Goal: Check status

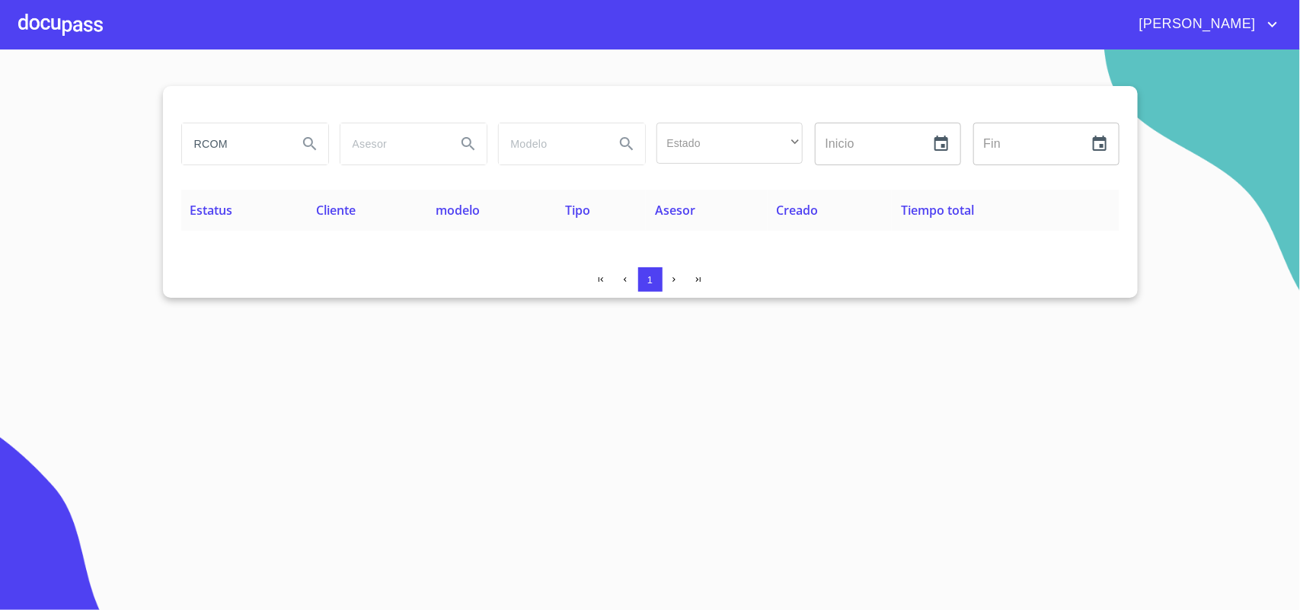
drag, startPoint x: 218, startPoint y: 156, endPoint x: 0, endPoint y: 160, distance: 217.8
click at [0, 160] on section "RCOM Estado ​ ​ Inicio ​ Fin ​ Estatus Cliente modelo Tipo Asesor Creado Tiempo…" at bounding box center [650, 329] width 1300 height 560
type input "PRESTEMOS"
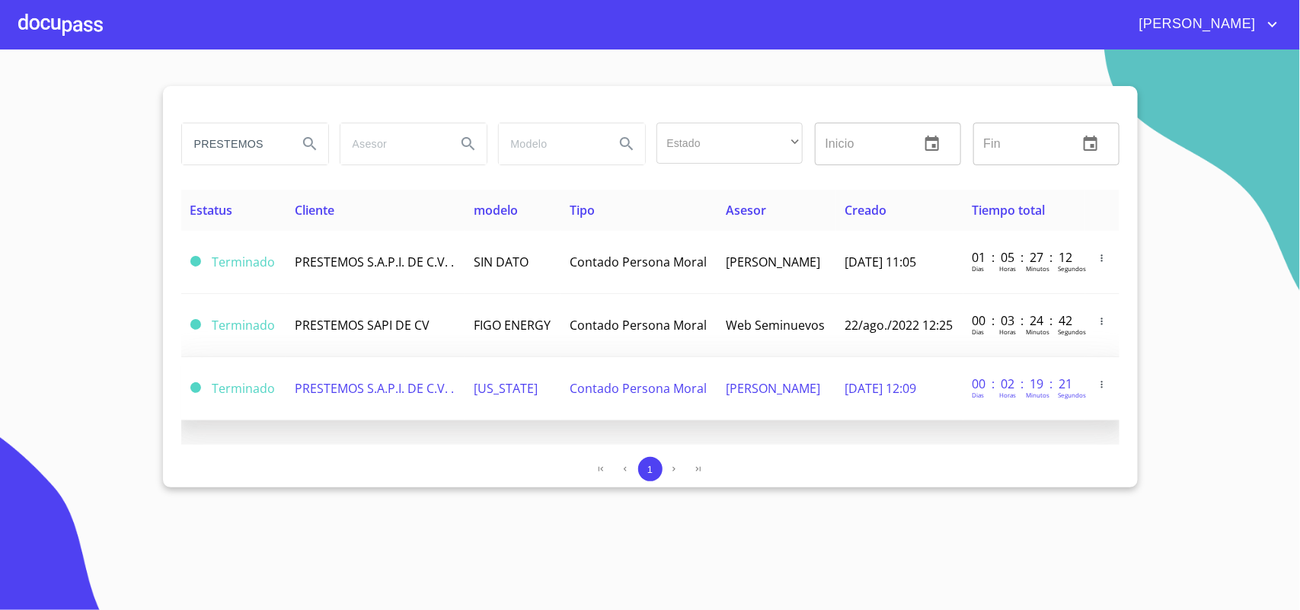
click at [366, 388] on span "PRESTEMOS S.A.P.I. DE C.V. ." at bounding box center [374, 388] width 159 height 17
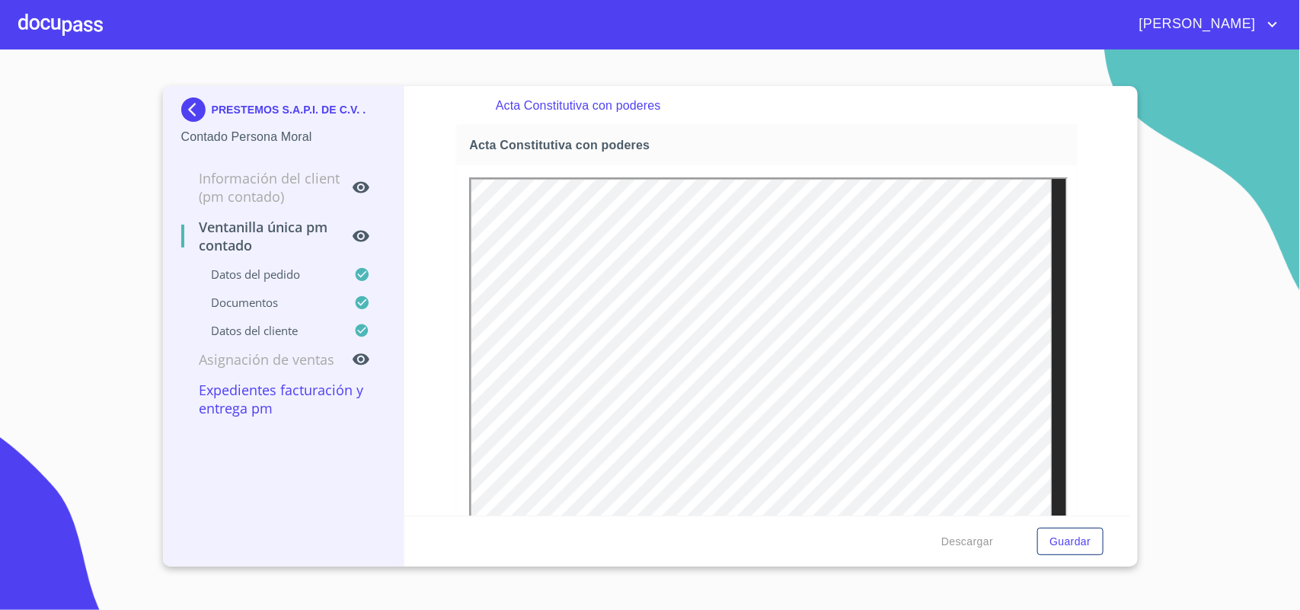
scroll to position [2570, 0]
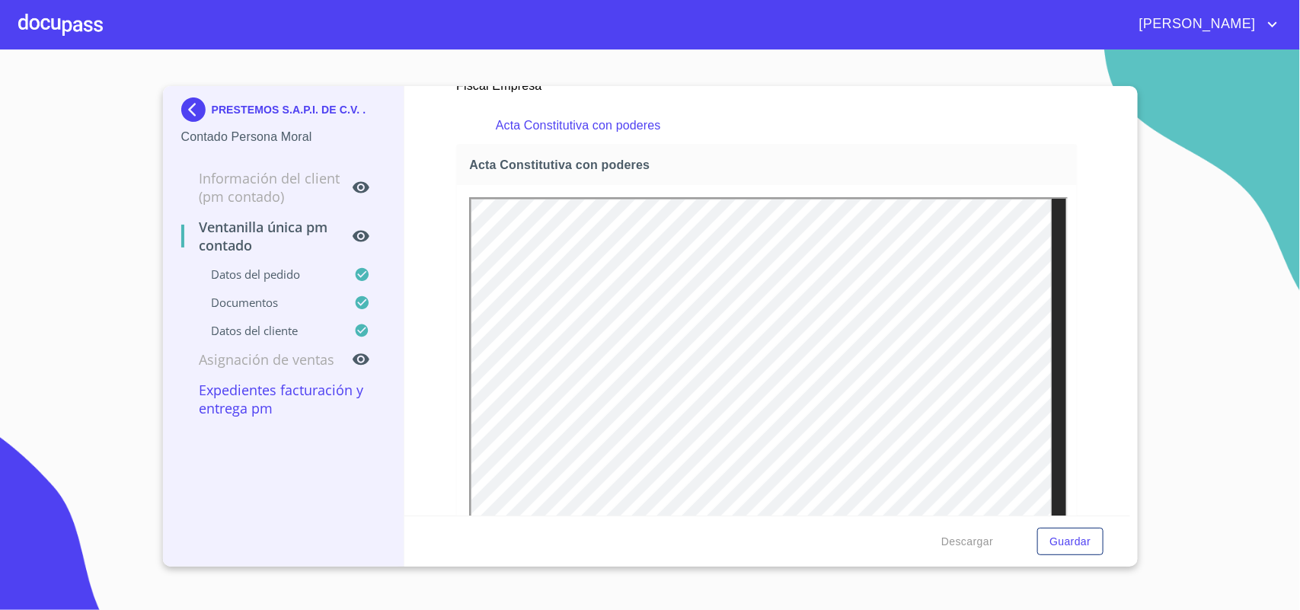
click at [181, 105] on img at bounding box center [196, 109] width 30 height 24
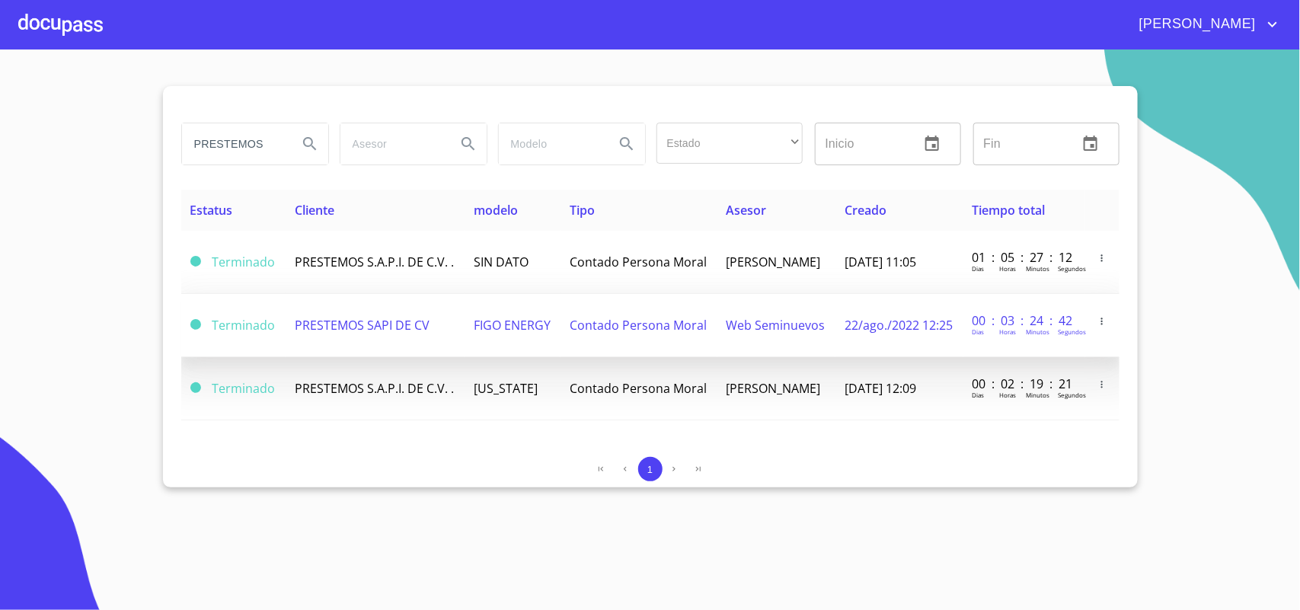
click at [356, 325] on span "PRESTEMOS SAPI DE CV" at bounding box center [362, 325] width 135 height 17
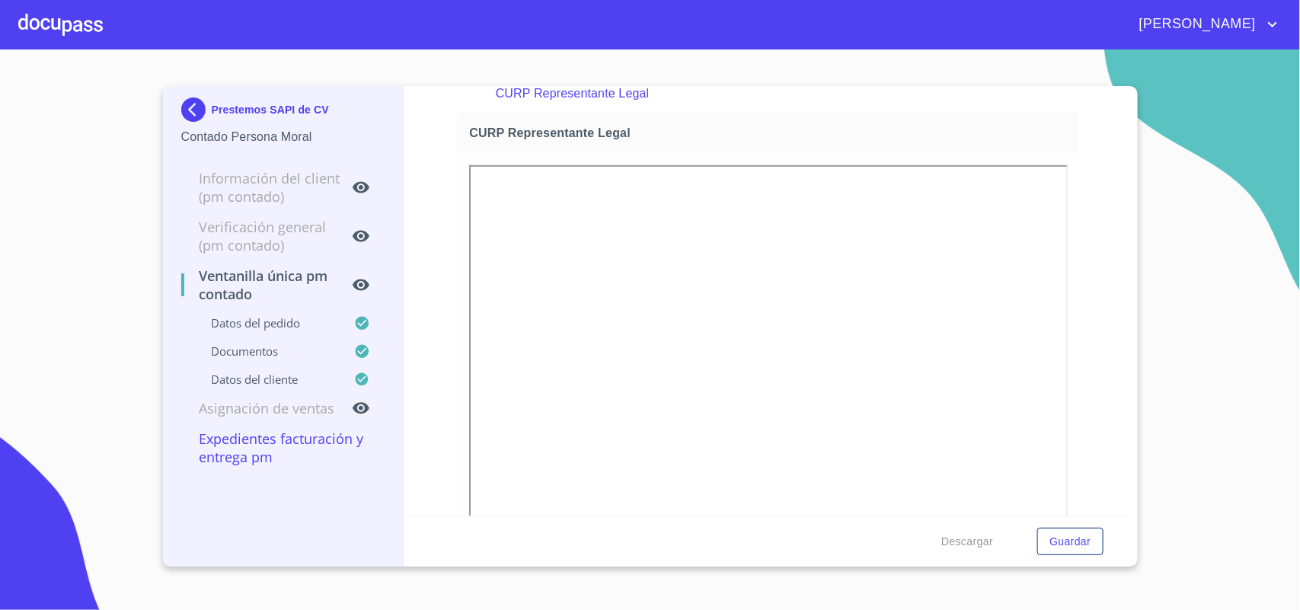
scroll to position [2950, 0]
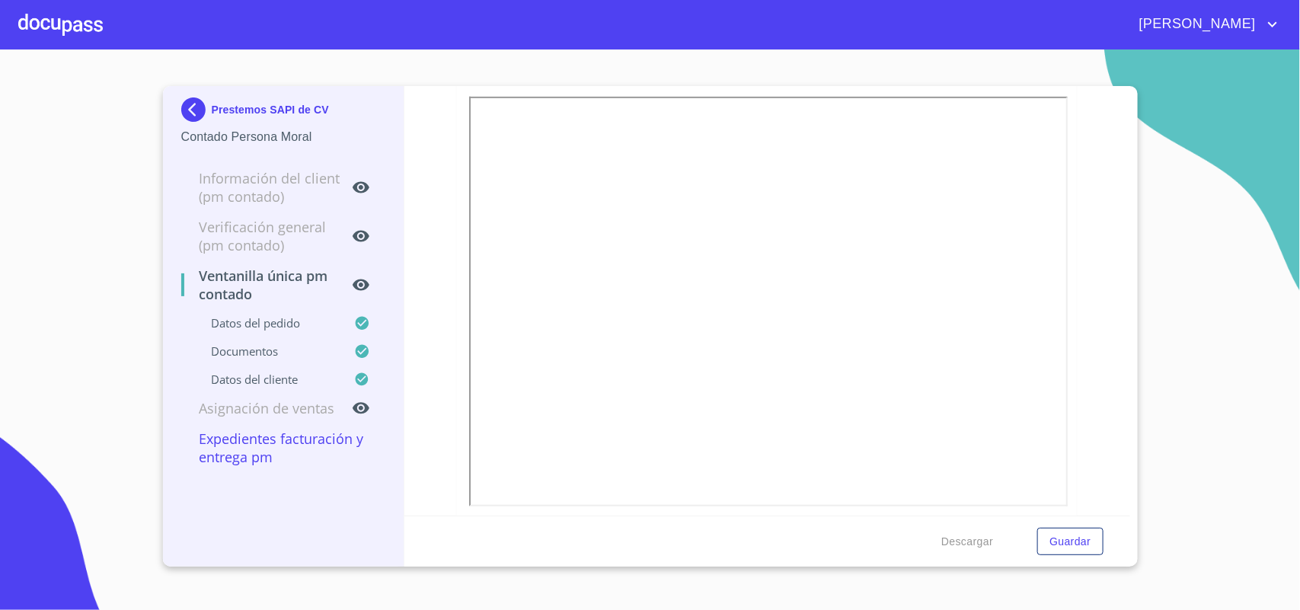
click at [189, 108] on img at bounding box center [196, 109] width 30 height 24
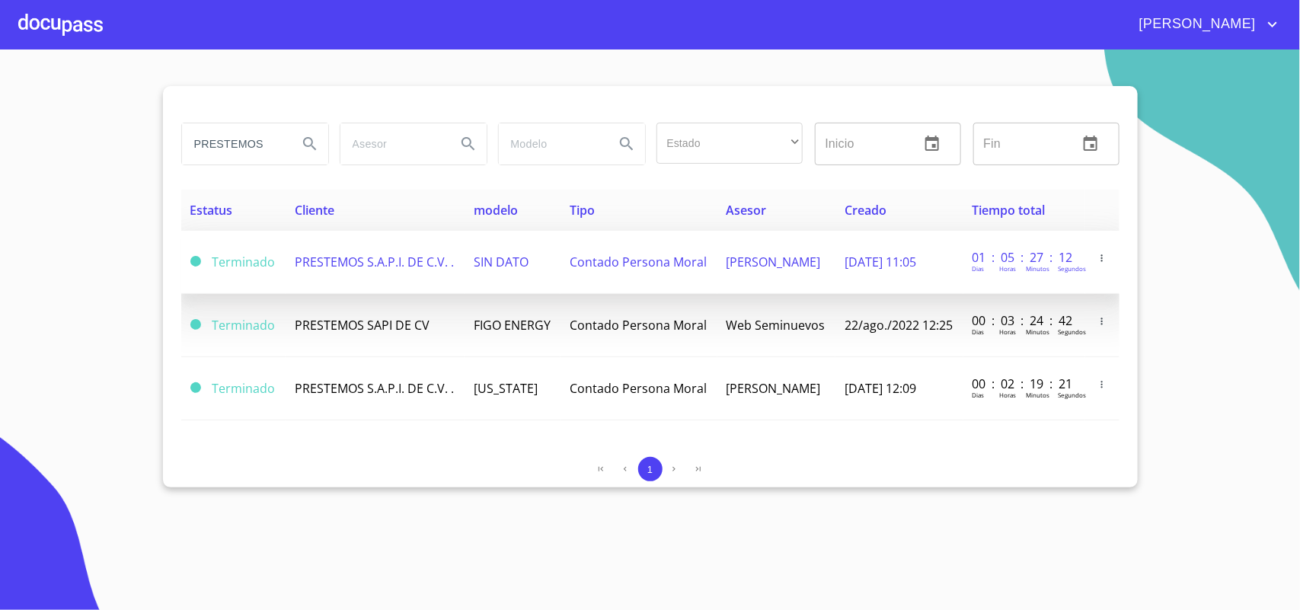
click at [378, 268] on span "PRESTEMOS S.A.P.I. DE C.V. ." at bounding box center [374, 262] width 159 height 17
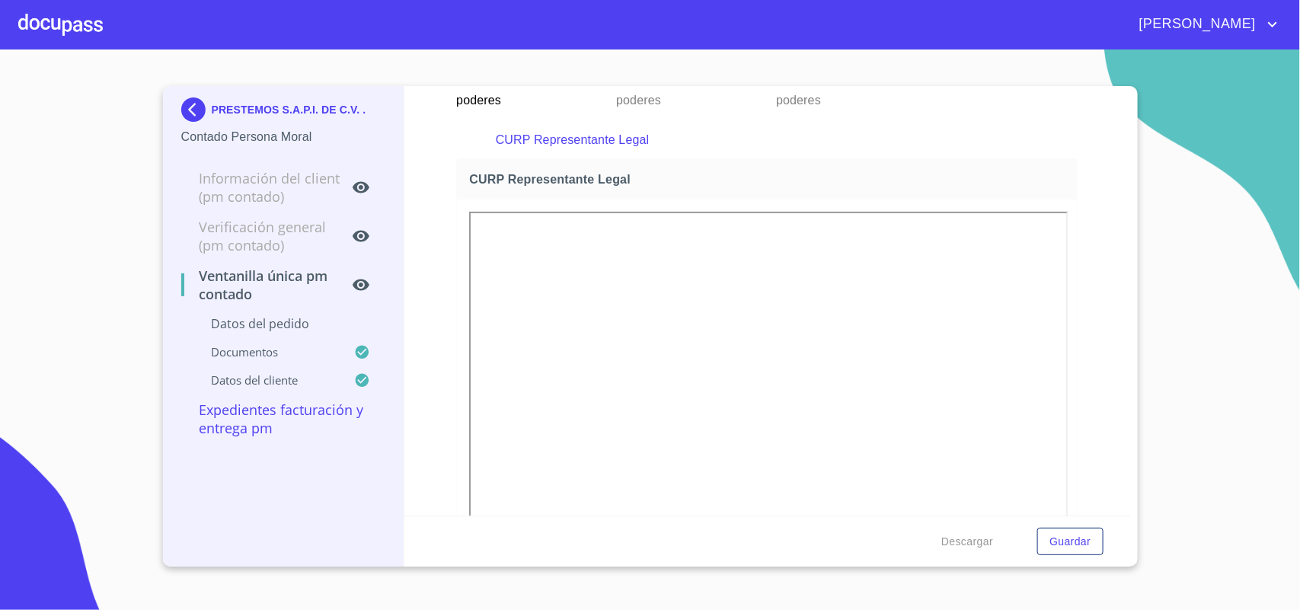
scroll to position [2760, 0]
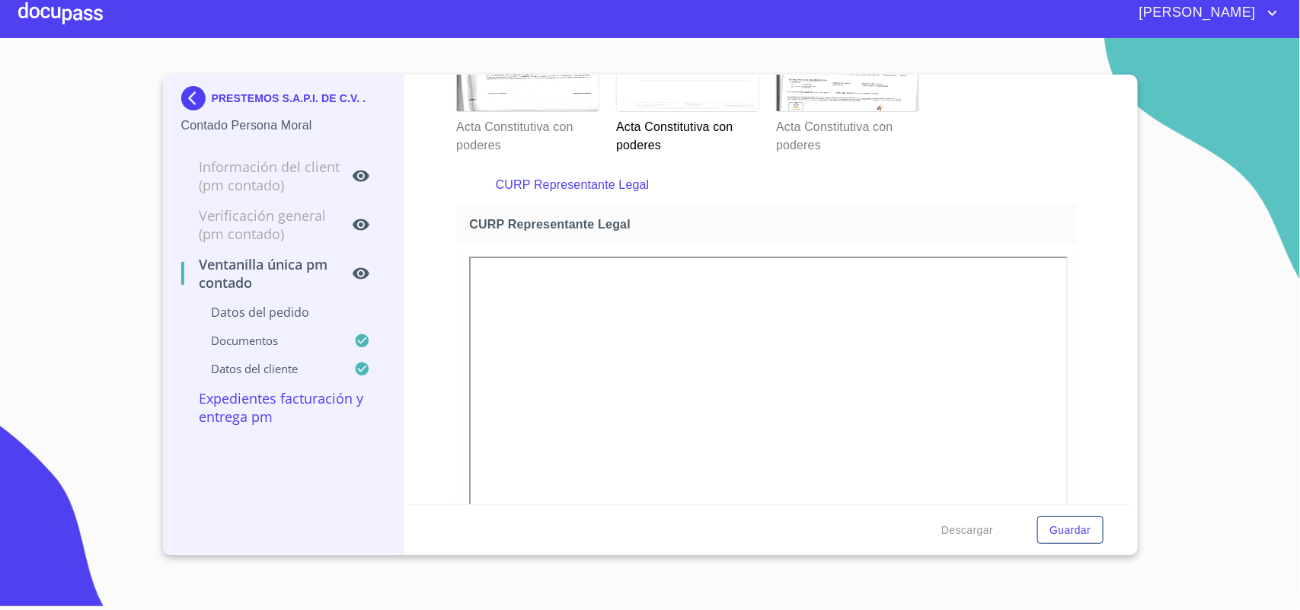
click at [690, 111] on div at bounding box center [688, 59] width 142 height 104
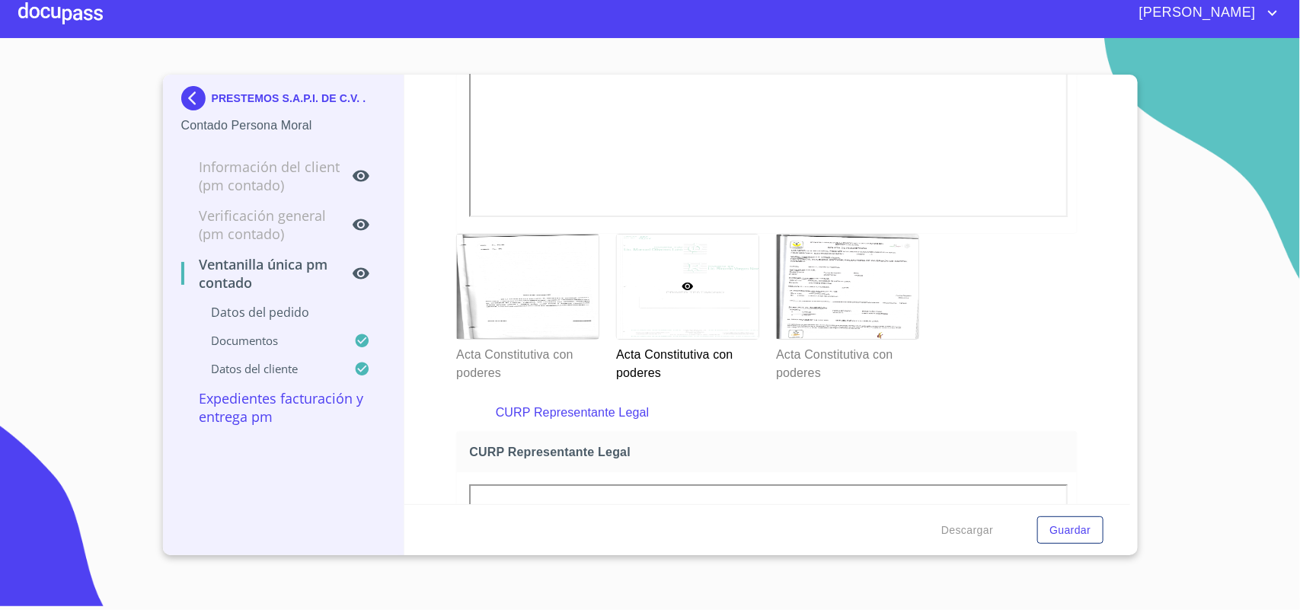
click at [184, 93] on img at bounding box center [196, 98] width 30 height 24
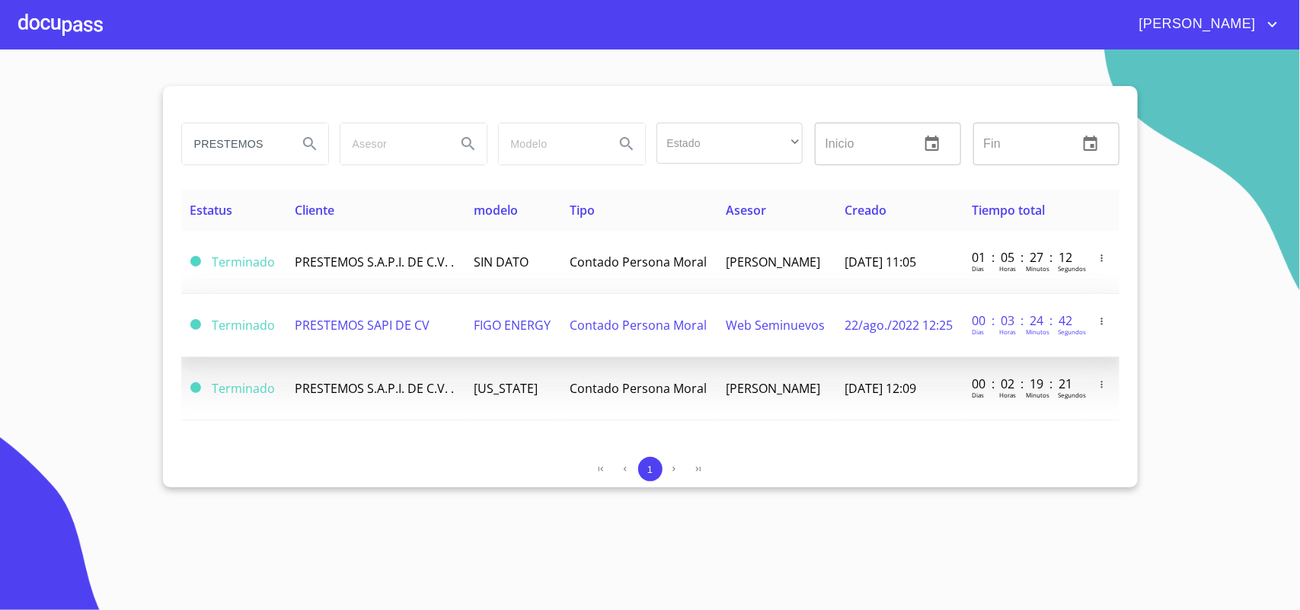
click at [340, 329] on span "PRESTEMOS SAPI DE CV" at bounding box center [362, 325] width 135 height 17
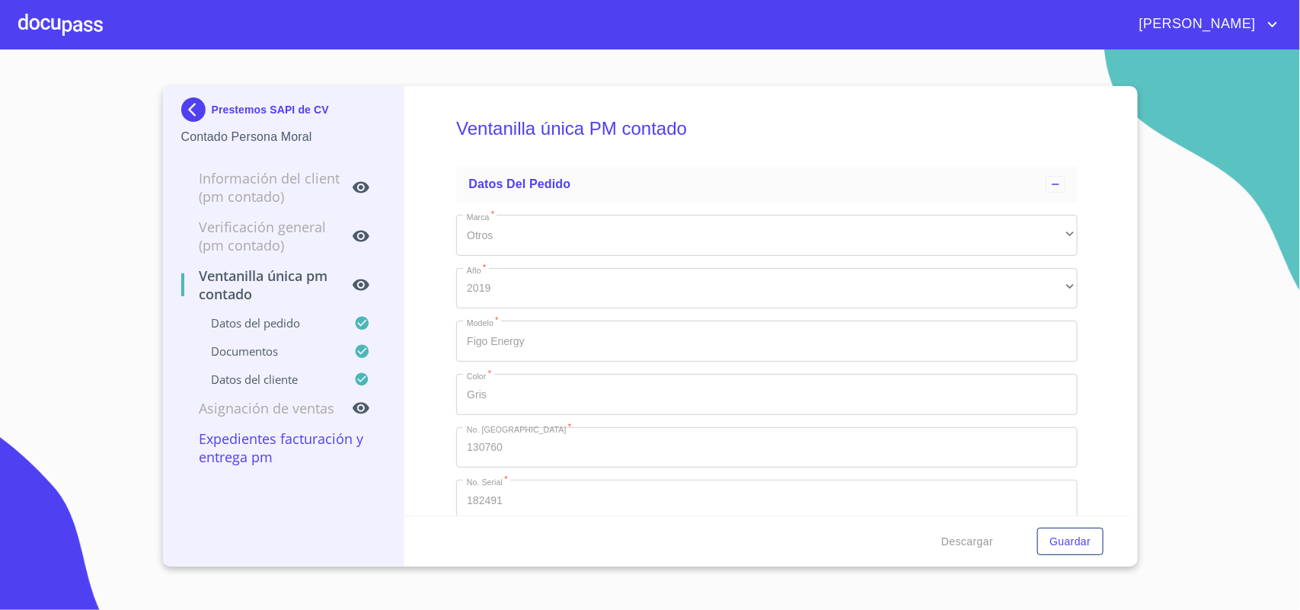
click at [187, 104] on img at bounding box center [196, 109] width 30 height 24
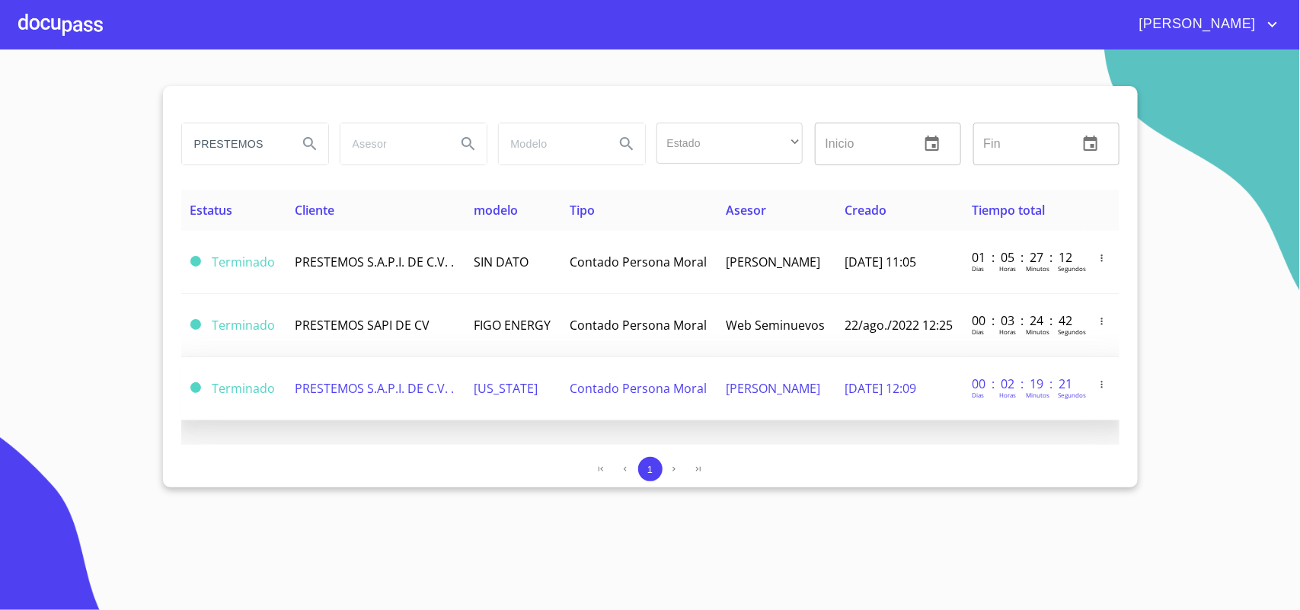
click at [379, 392] on span "PRESTEMOS S.A.P.I. DE C.V. ." at bounding box center [374, 388] width 159 height 17
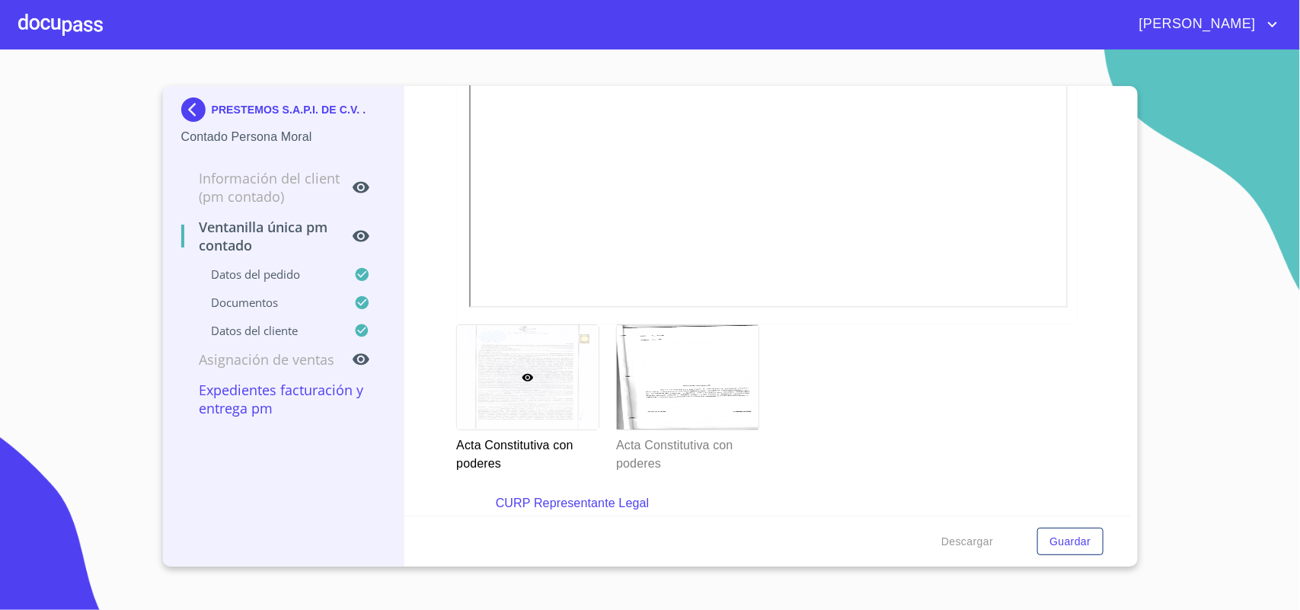
scroll to position [2950, 0]
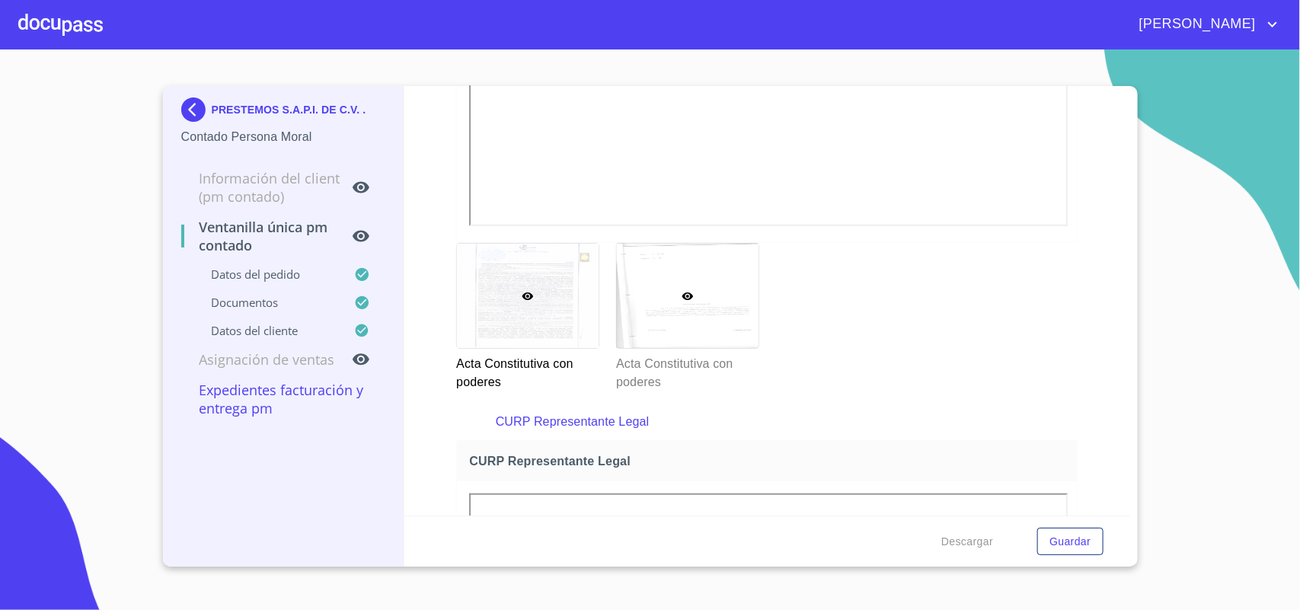
click at [735, 309] on div at bounding box center [688, 296] width 142 height 104
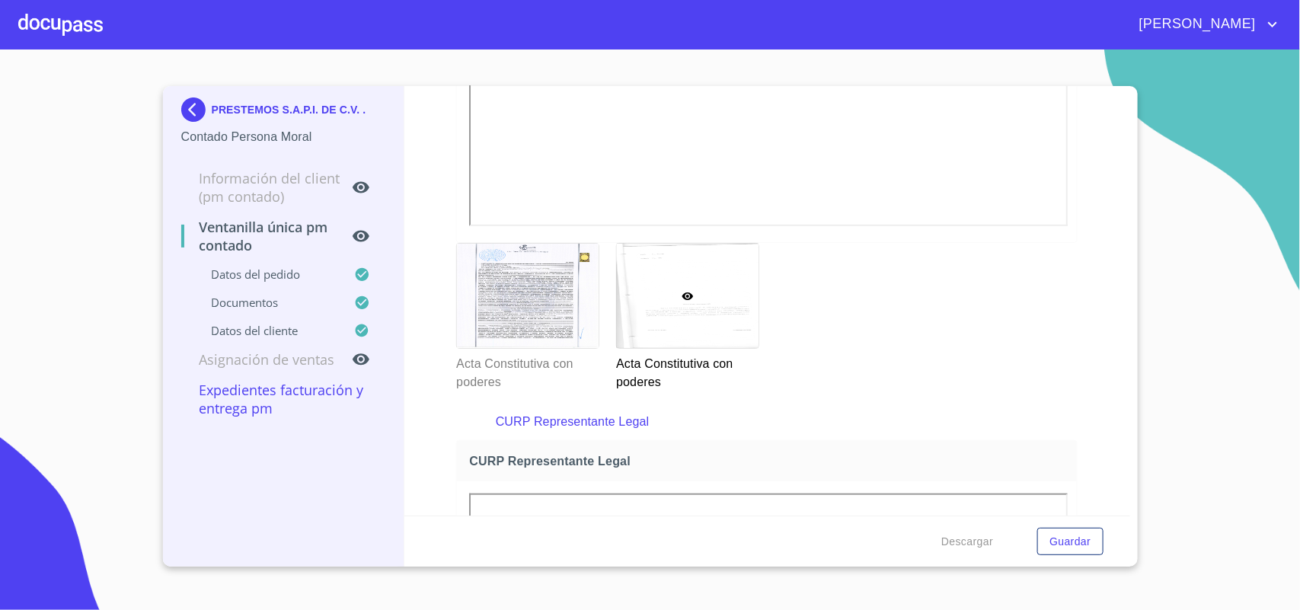
scroll to position [11, 0]
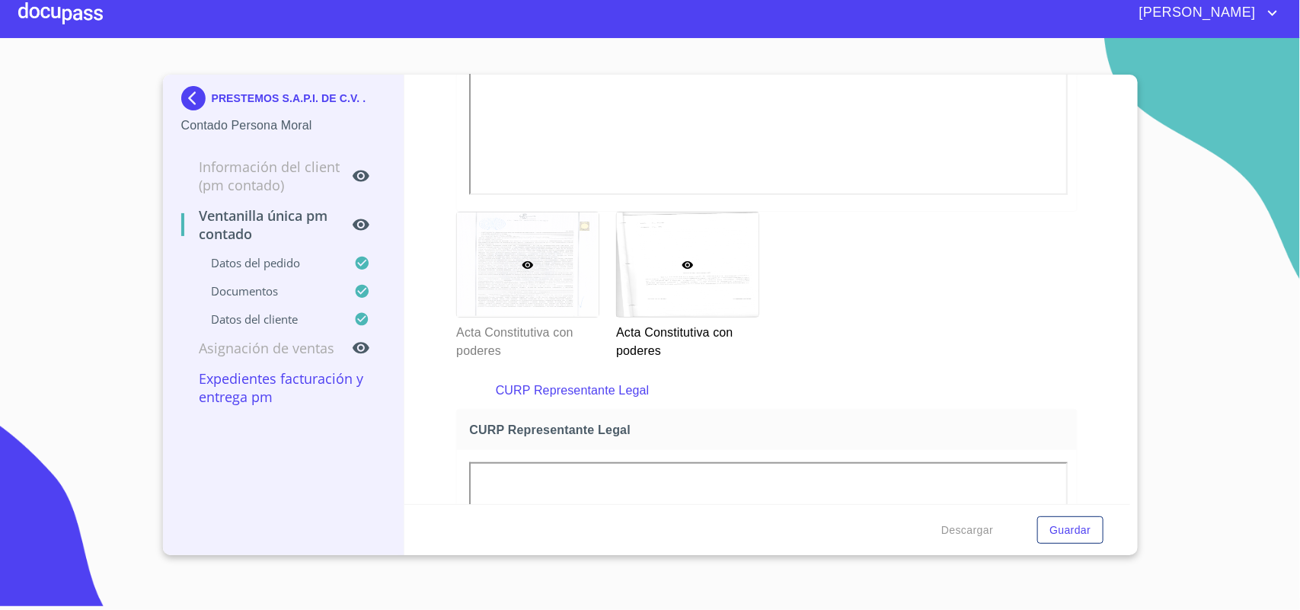
click at [535, 260] on div at bounding box center [528, 264] width 142 height 104
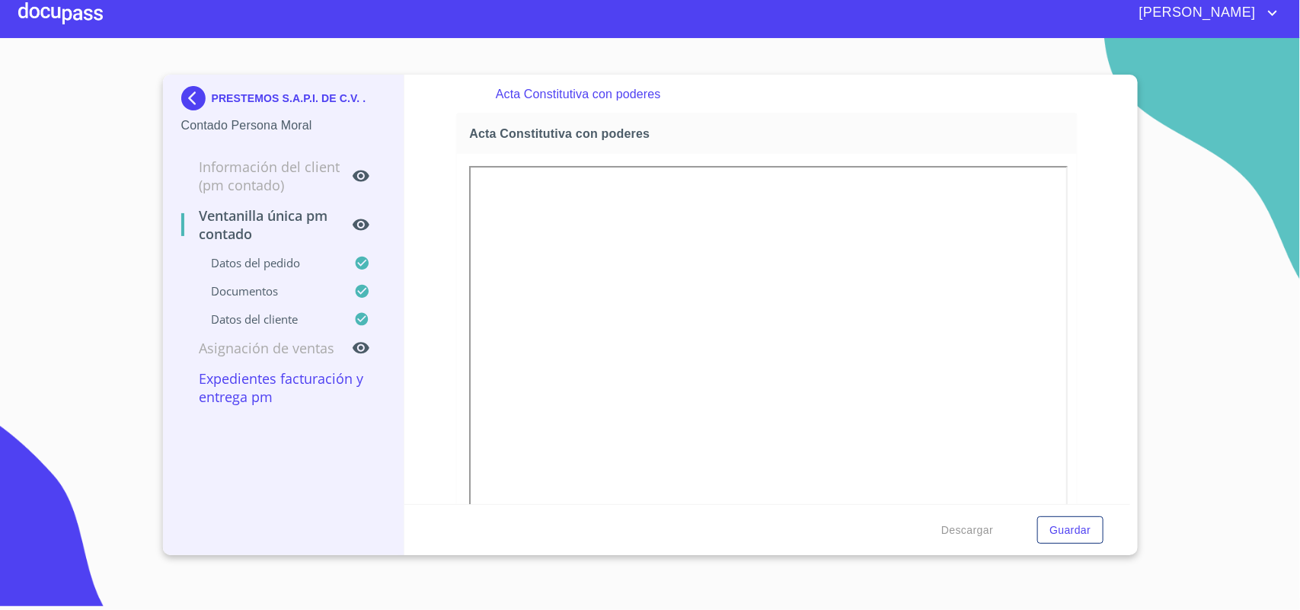
click at [199, 94] on img at bounding box center [196, 98] width 30 height 24
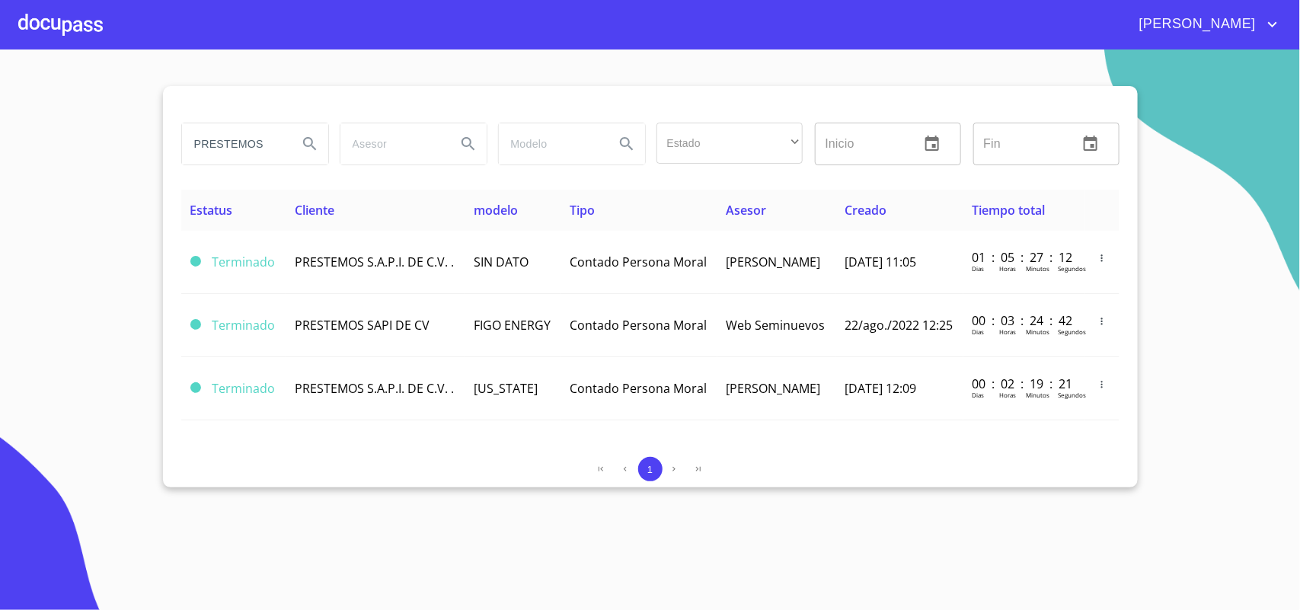
drag, startPoint x: 279, startPoint y: 145, endPoint x: 0, endPoint y: 123, distance: 279.5
click at [0, 123] on section "PRESTEMOS Estado ​ ​ Inicio ​ Fin ​ Estatus Cliente modelo Tipo Asesor Creado T…" at bounding box center [650, 329] width 1300 height 560
type input "a"
type input "AGRICOLA ECOLOGICA"
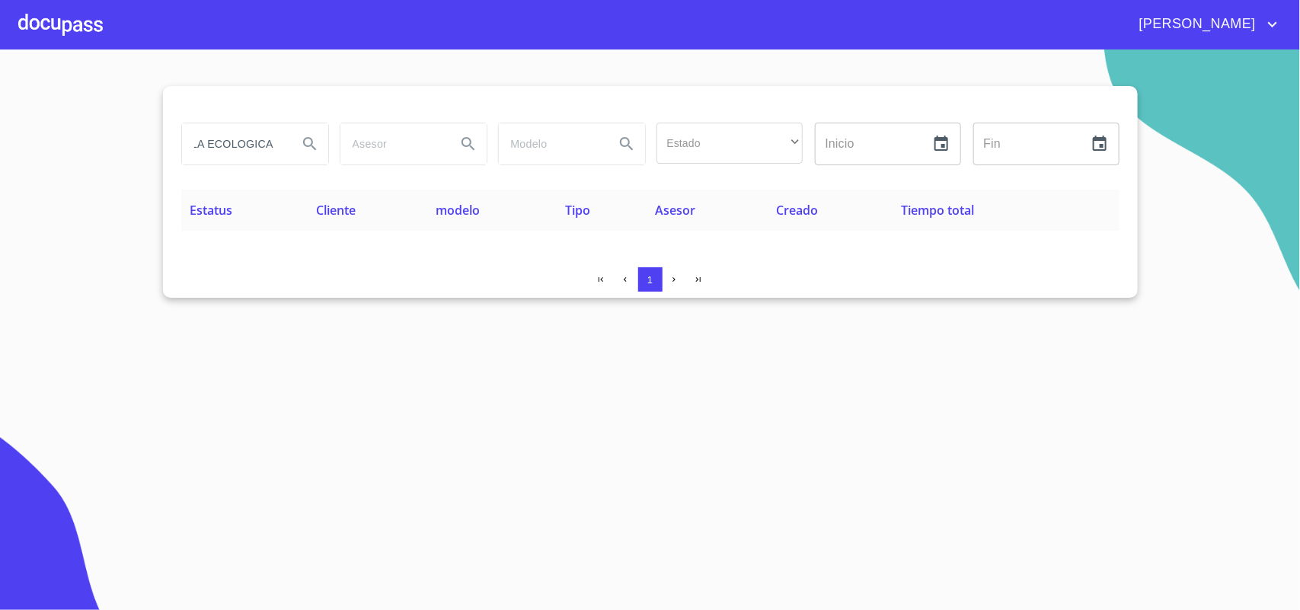
scroll to position [0, 0]
